Goal: Transaction & Acquisition: Book appointment/travel/reservation

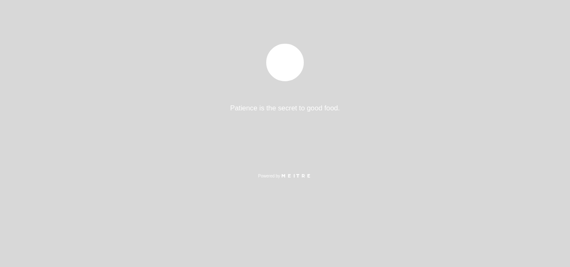
select select "es"
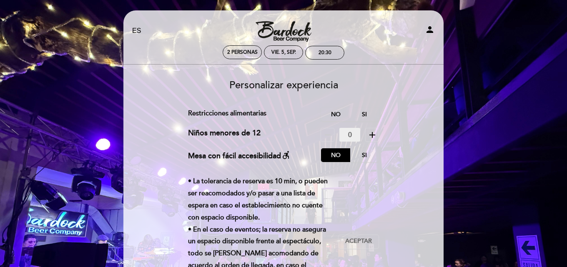
scroll to position [83, 0]
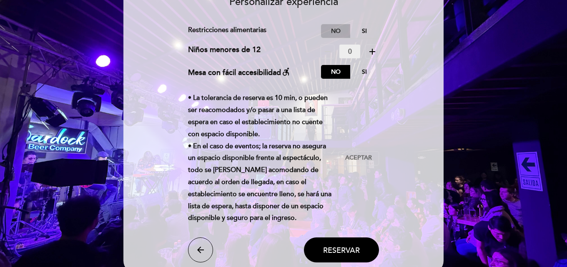
click at [333, 34] on label "No" at bounding box center [335, 31] width 29 height 14
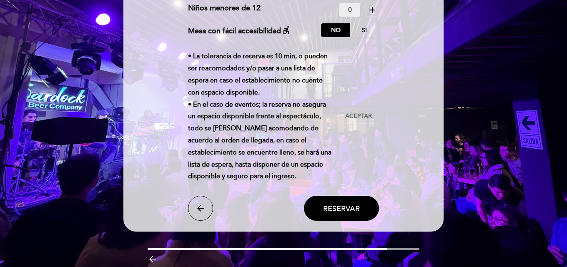
scroll to position [158, 0]
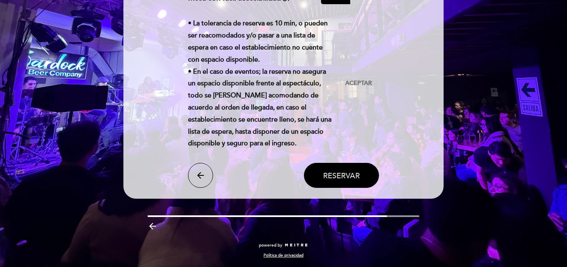
click at [336, 180] on span "Reservar" at bounding box center [341, 175] width 37 height 9
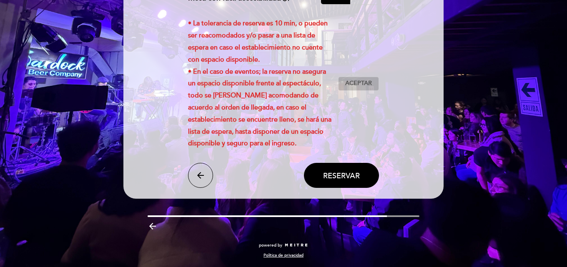
click at [356, 84] on span "Aceptar" at bounding box center [358, 83] width 27 height 9
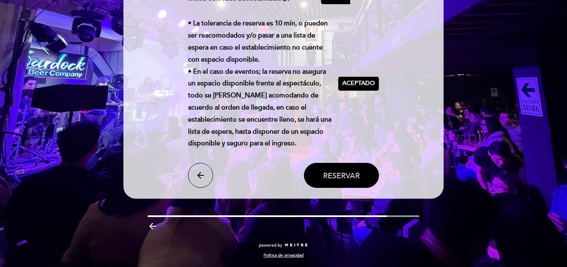
click at [344, 175] on span "Reservar" at bounding box center [341, 175] width 37 height 9
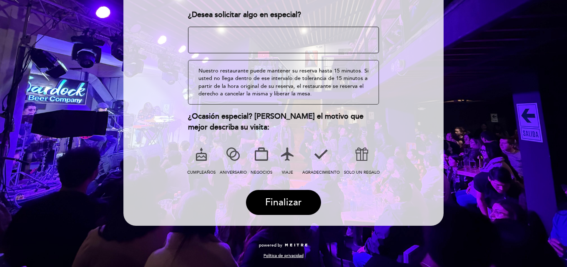
scroll to position [90, 0]
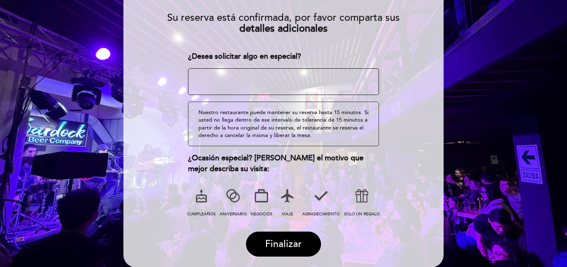
click at [277, 87] on textarea at bounding box center [283, 81] width 191 height 27
type textarea "no, muchas gracias por el servicio"
click at [322, 199] on icon at bounding box center [321, 196] width 22 height 22
click at [235, 194] on icon at bounding box center [233, 196] width 22 height 22
click at [279, 242] on span "Finalizar" at bounding box center [283, 244] width 37 height 12
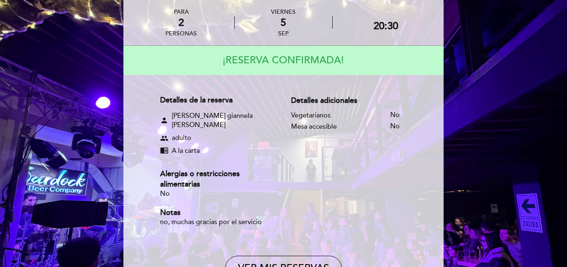
scroll to position [0, 0]
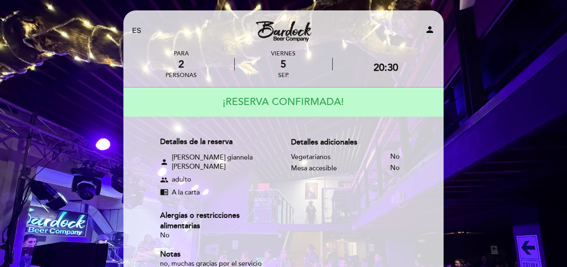
click at [428, 29] on icon "person" at bounding box center [430, 30] width 10 height 10
select select "es"
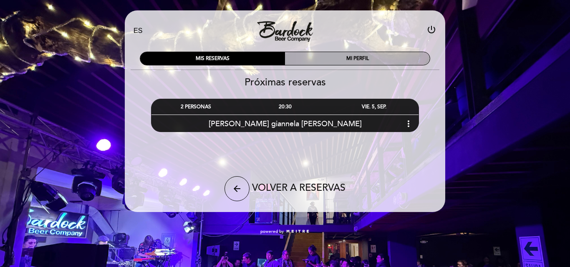
click at [349, 55] on div "MI PERFIL" at bounding box center [357, 58] width 145 height 13
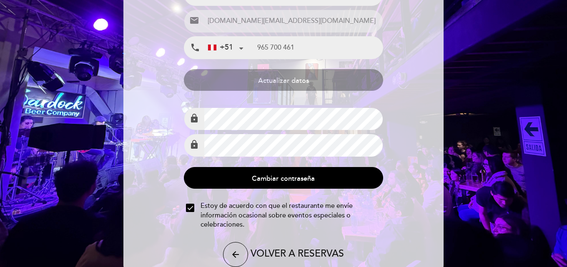
scroll to position [80, 0]
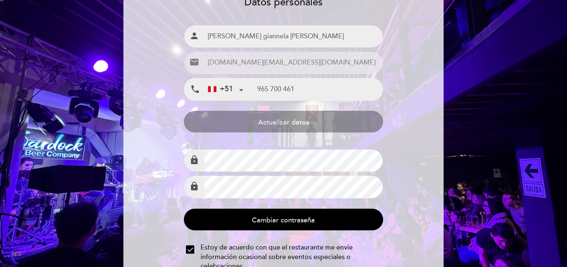
click at [269, 221] on button "Cambiar contraseña" at bounding box center [283, 220] width 199 height 22
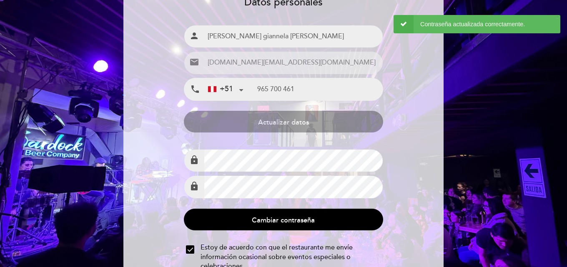
scroll to position [0, 0]
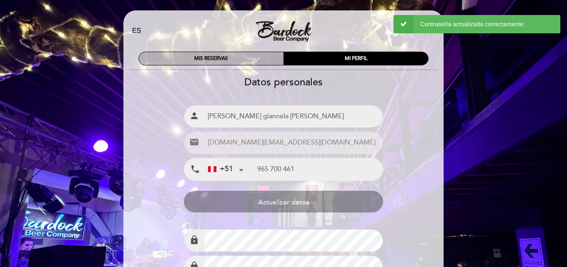
click at [255, 60] on div "MIS RESERVAS" at bounding box center [211, 58] width 145 height 13
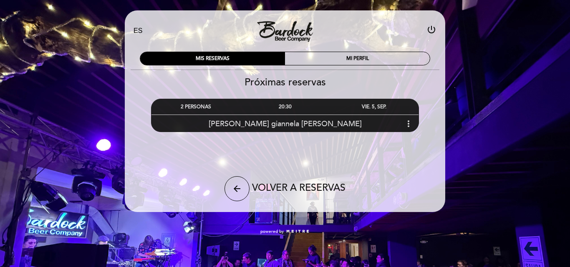
click at [292, 123] on span "[PERSON_NAME] giannela [PERSON_NAME]" at bounding box center [284, 123] width 153 height 9
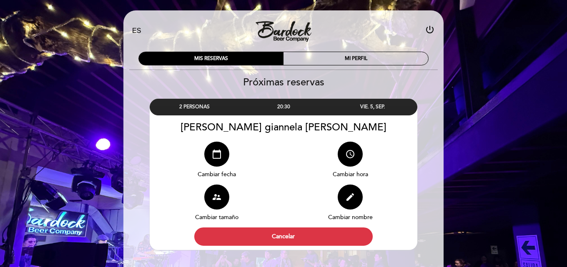
select select "es"
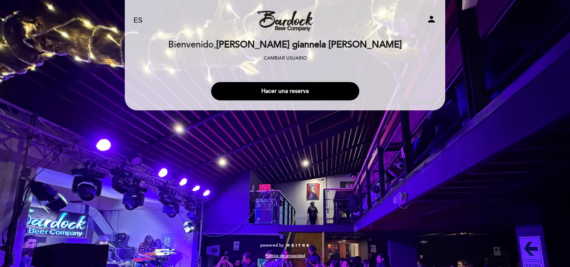
click at [493, 57] on div "EN ES PT Bardock Cusco - [GEOGRAPHIC_DATA][PERSON_NAME] person [GEOGRAPHIC_DATA…" at bounding box center [285, 133] width 570 height 267
